Goal: Ask a question: Seek information or help from site administrators or community

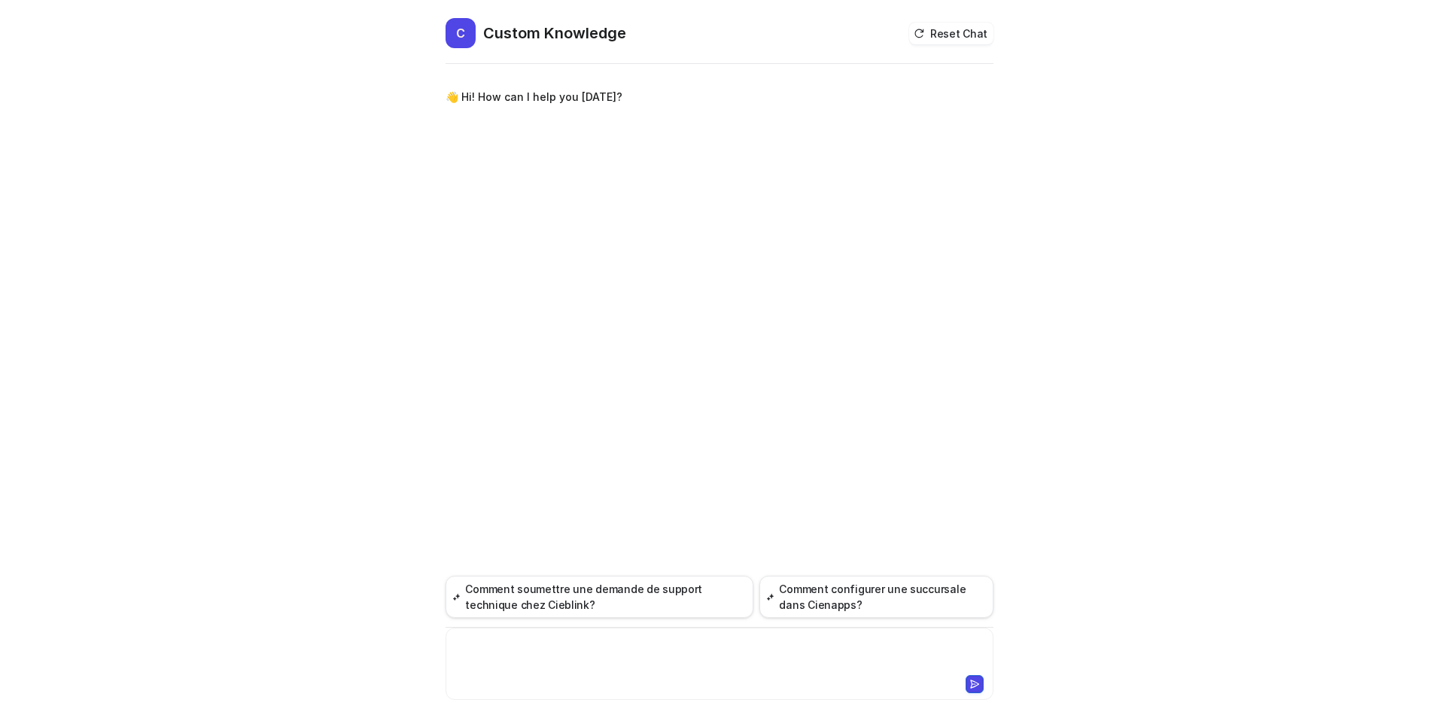
click at [506, 643] on div at bounding box center [719, 654] width 540 height 35
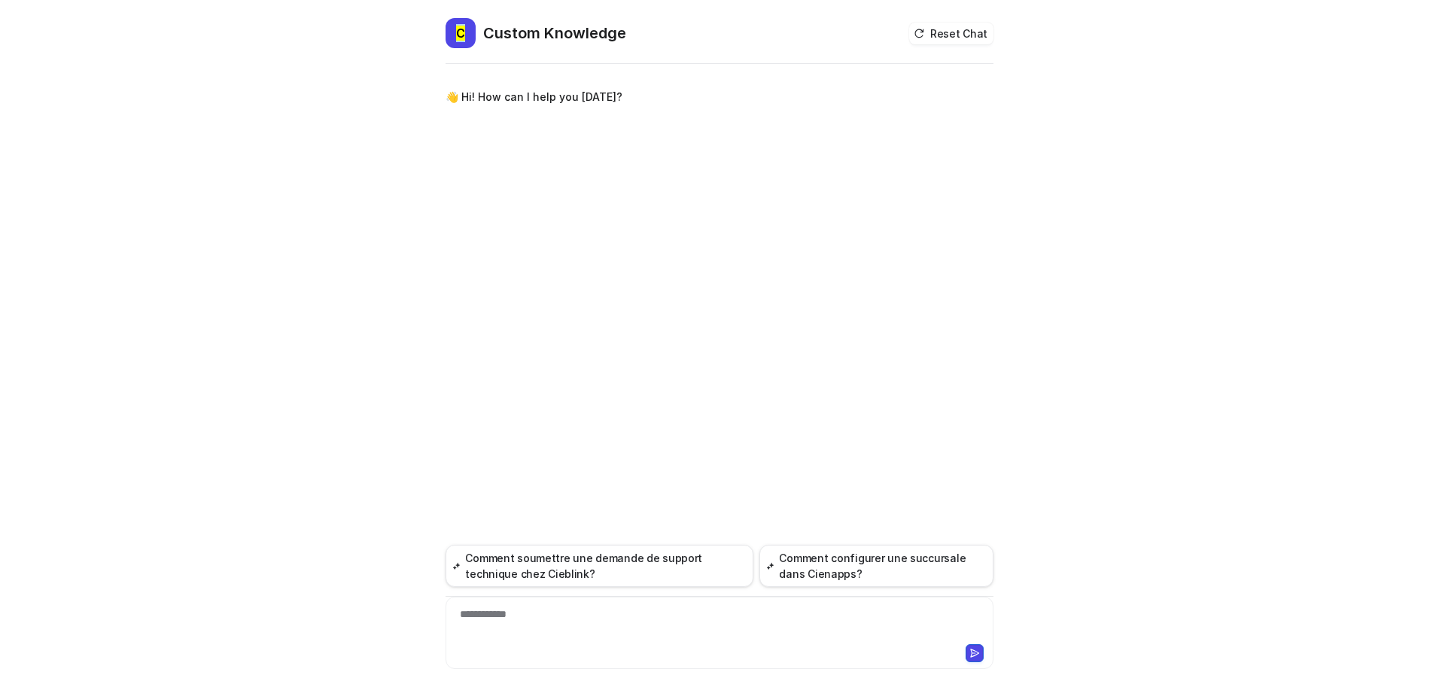
click at [1221, 99] on div "**********" at bounding box center [719, 343] width 1439 height 687
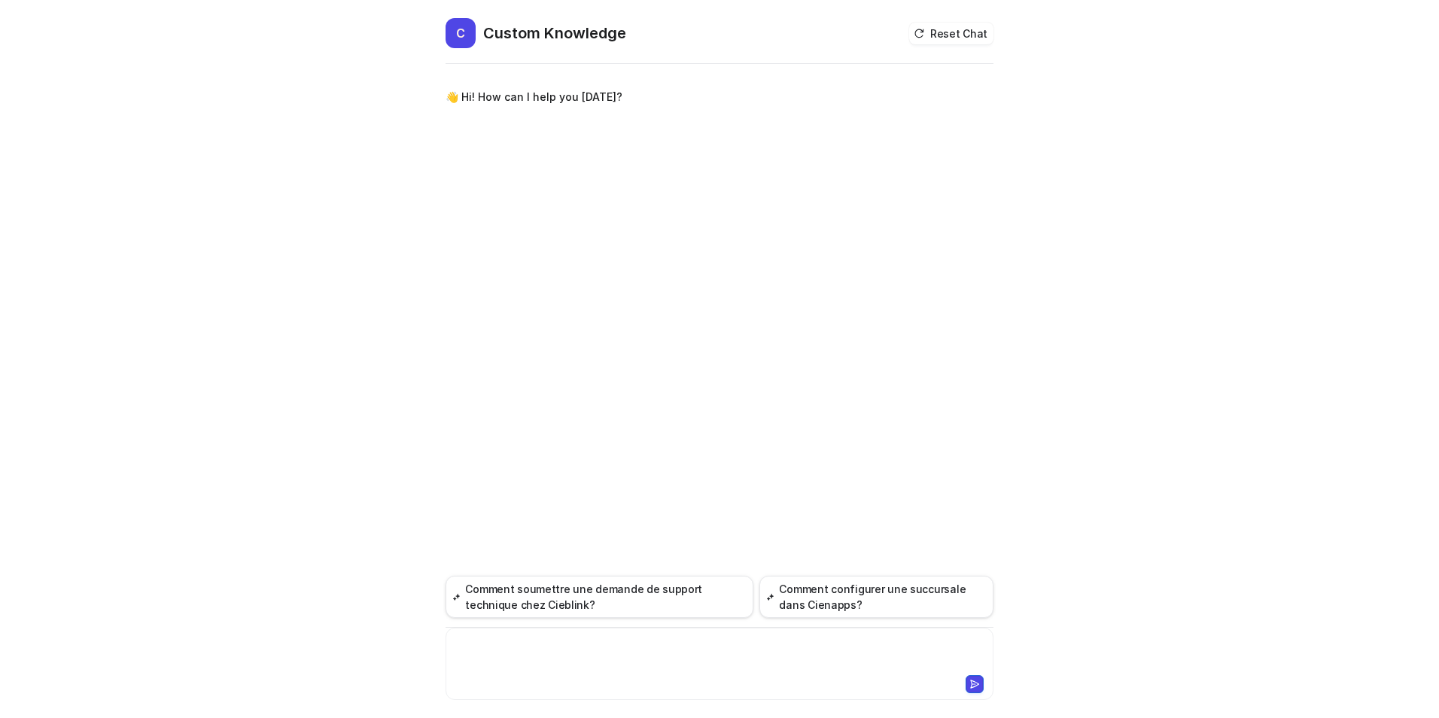
click at [502, 642] on div at bounding box center [719, 654] width 540 height 35
